Goal: Information Seeking & Learning: Learn about a topic

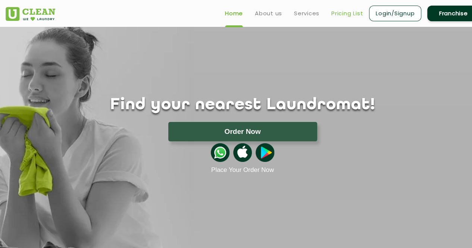
click at [351, 9] on link "Pricing List" at bounding box center [347, 13] width 32 height 9
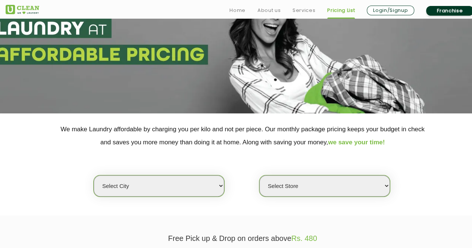
scroll to position [112, 0]
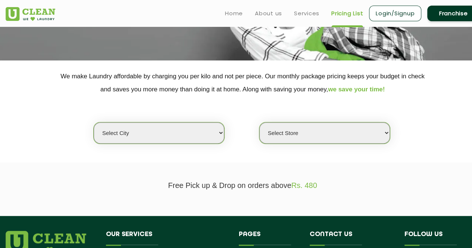
click at [221, 130] on select "Select city [GEOGRAPHIC_DATA] [GEOGRAPHIC_DATA] [GEOGRAPHIC_DATA] [GEOGRAPHIC_D…" at bounding box center [159, 132] width 131 height 21
click at [224, 131] on select "Select city [GEOGRAPHIC_DATA] [GEOGRAPHIC_DATA] [GEOGRAPHIC_DATA] [GEOGRAPHIC_D…" at bounding box center [159, 132] width 131 height 21
select select "4"
click at [94, 122] on select "Select city [GEOGRAPHIC_DATA] [GEOGRAPHIC_DATA] [GEOGRAPHIC_DATA] [GEOGRAPHIC_D…" at bounding box center [159, 132] width 131 height 21
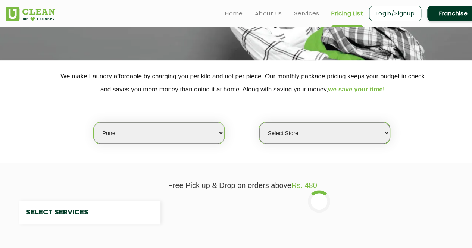
click at [388, 133] on select "Select Store" at bounding box center [324, 132] width 131 height 21
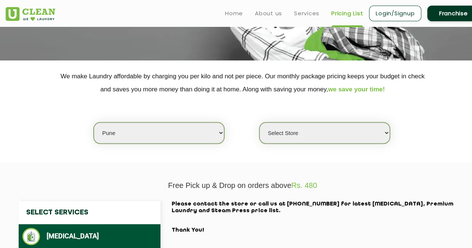
select select "531"
click at [259, 122] on select "Select Store [GEOGRAPHIC_DATA] [GEOGRAPHIC_DATA] [GEOGRAPHIC_DATA] [GEOGRAPHIC_…" at bounding box center [324, 132] width 131 height 21
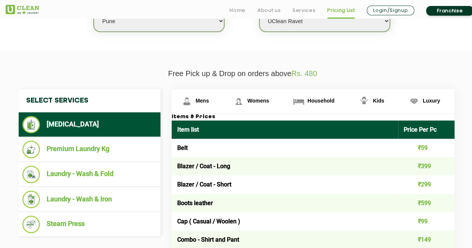
scroll to position [261, 0]
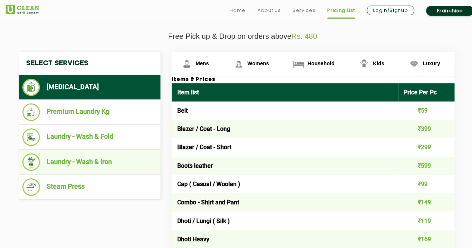
click at [74, 157] on li "Laundry - Wash & Iron" at bounding box center [89, 162] width 134 height 18
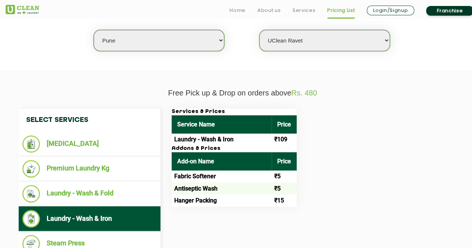
scroll to position [298, 0]
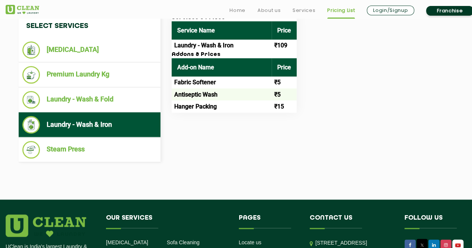
click at [209, 107] on td "Hanger Packing" at bounding box center [222, 106] width 100 height 12
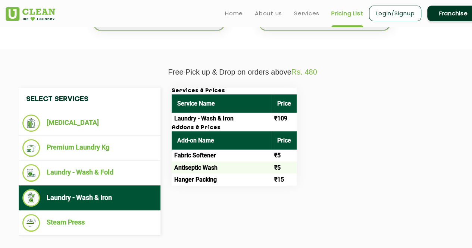
scroll to position [186, 0]
